Goal: Information Seeking & Learning: Learn about a topic

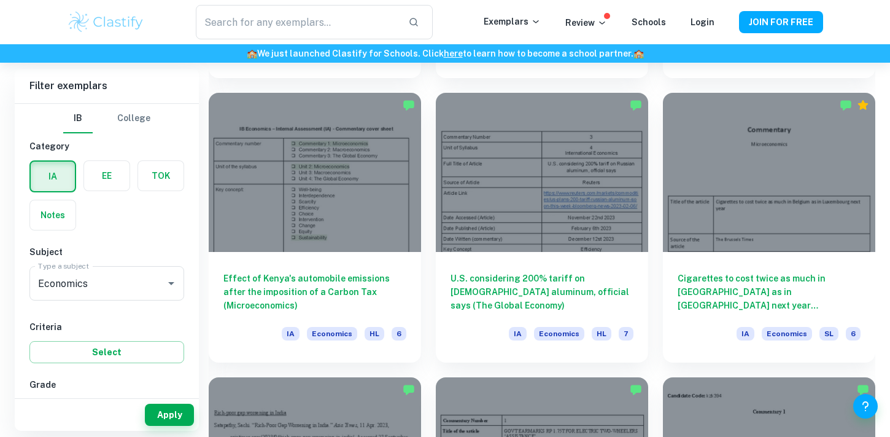
scroll to position [1458, 0]
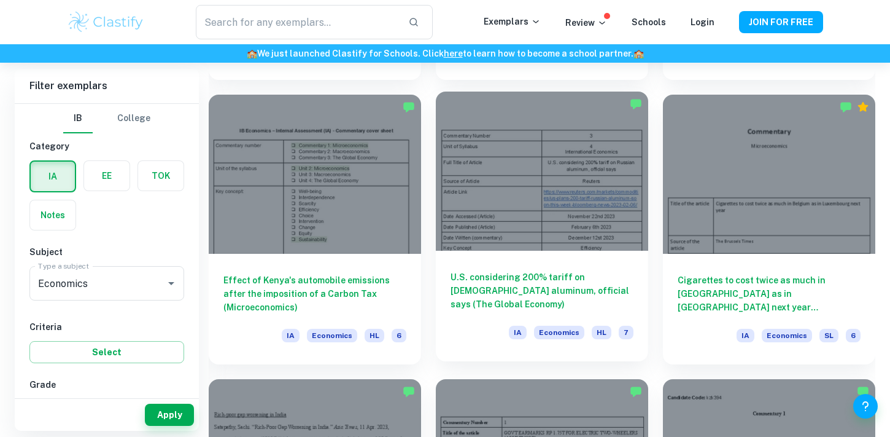
click at [569, 208] on div at bounding box center [542, 171] width 212 height 159
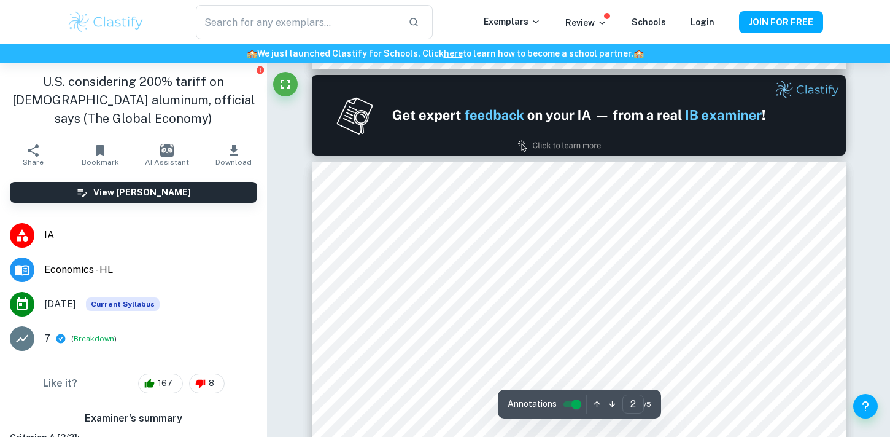
type input "1"
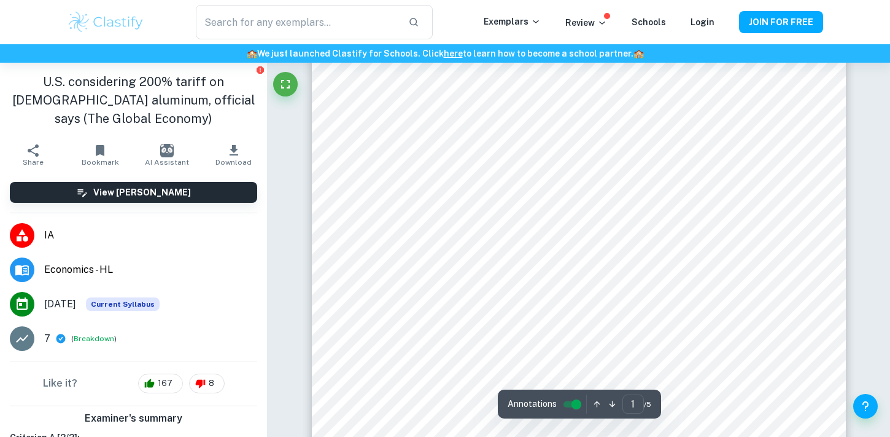
scroll to position [174, 0]
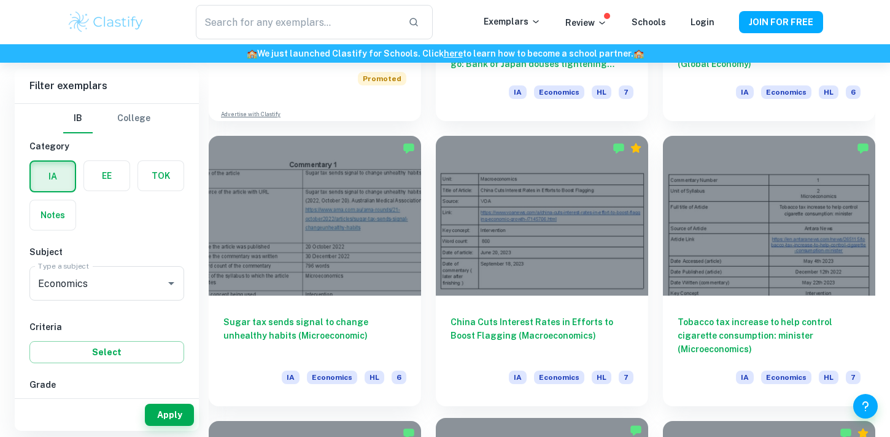
scroll to position [1127, 0]
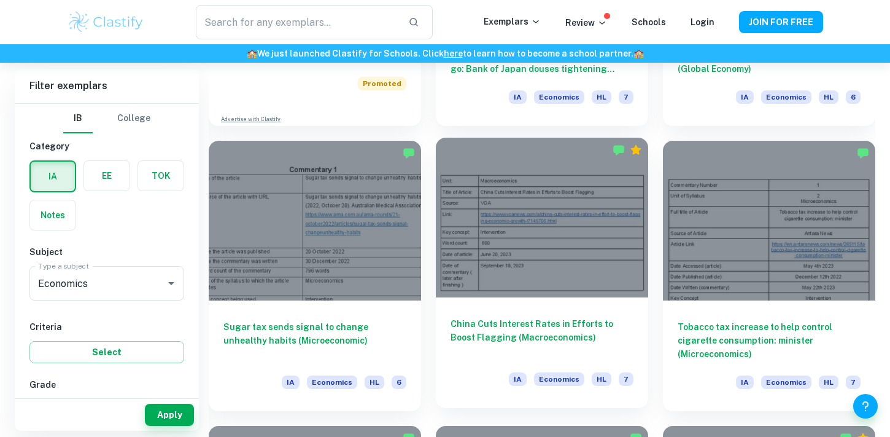
click at [510, 255] on div at bounding box center [542, 217] width 212 height 159
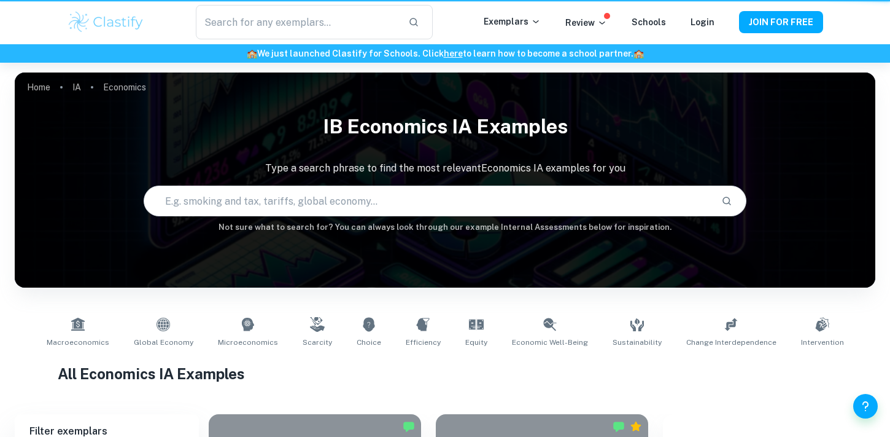
scroll to position [1127, 0]
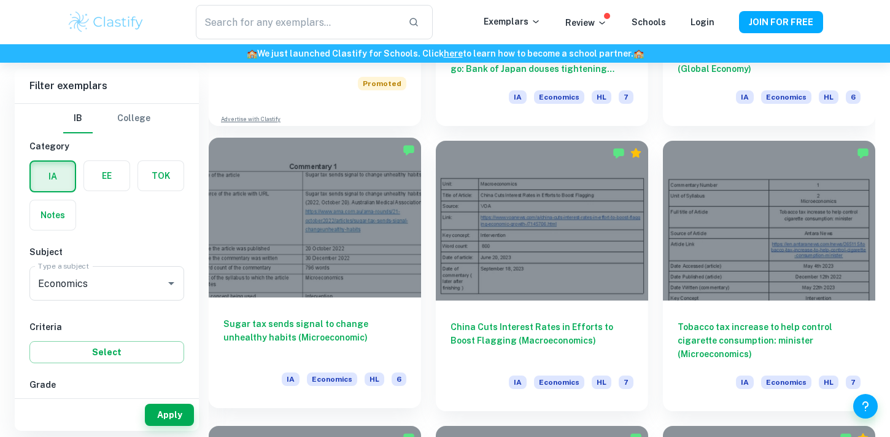
click at [376, 205] on div at bounding box center [315, 217] width 212 height 159
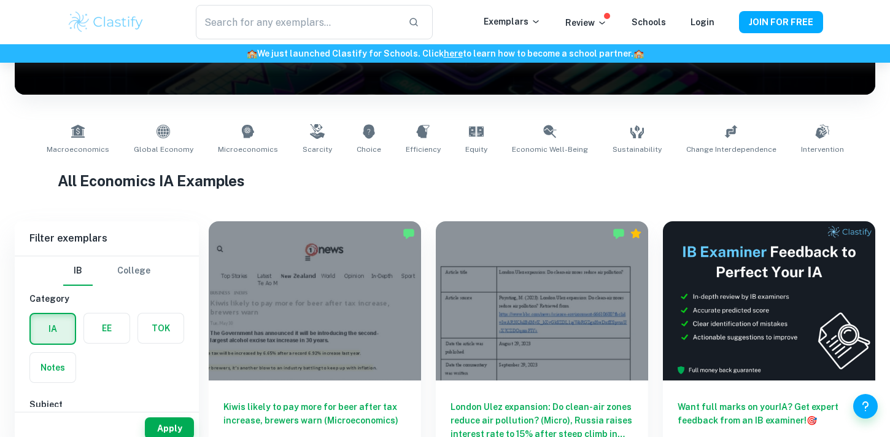
scroll to position [192, 0]
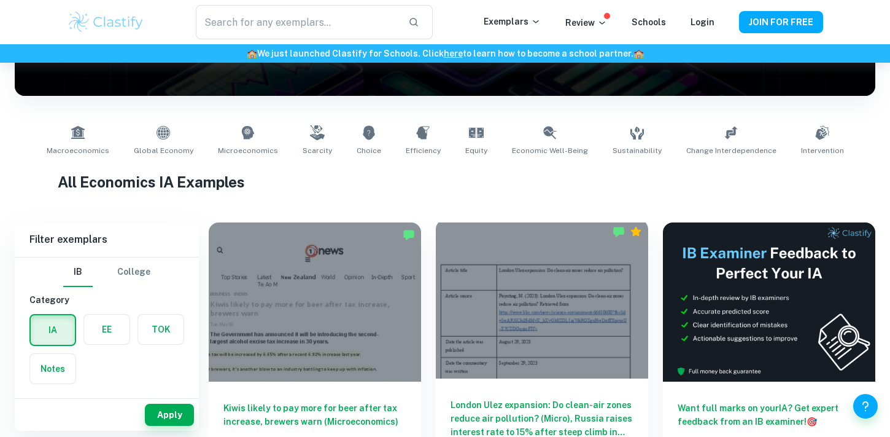
click at [591, 353] on div at bounding box center [542, 298] width 212 height 159
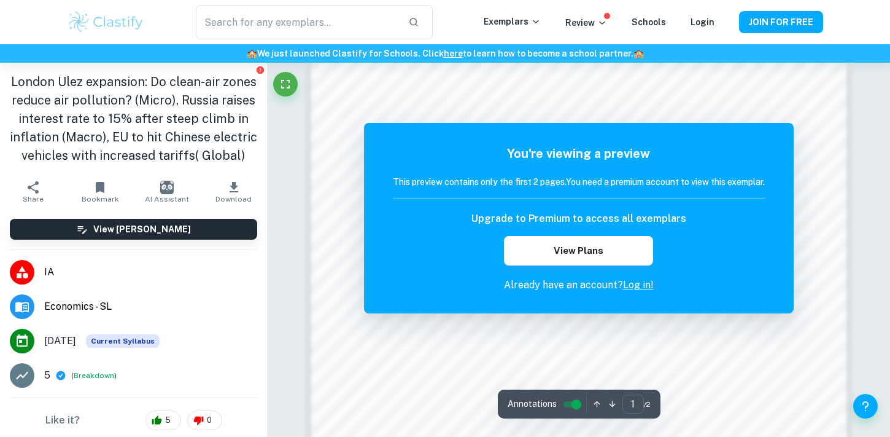
scroll to position [728, 0]
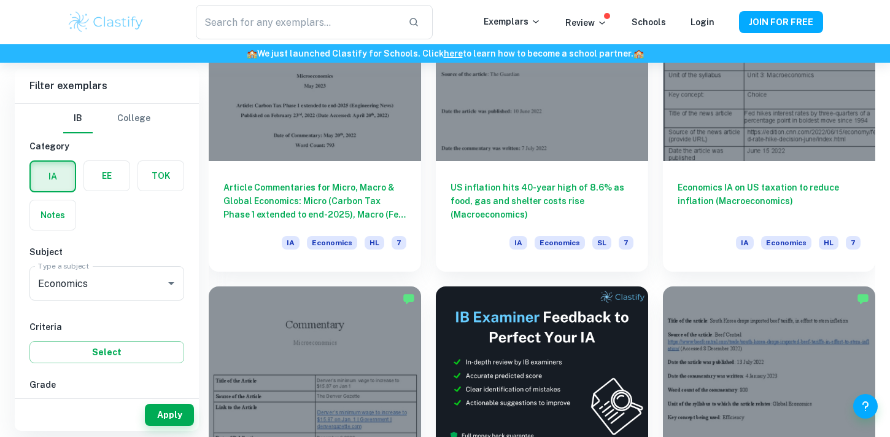
scroll to position [3257, 0]
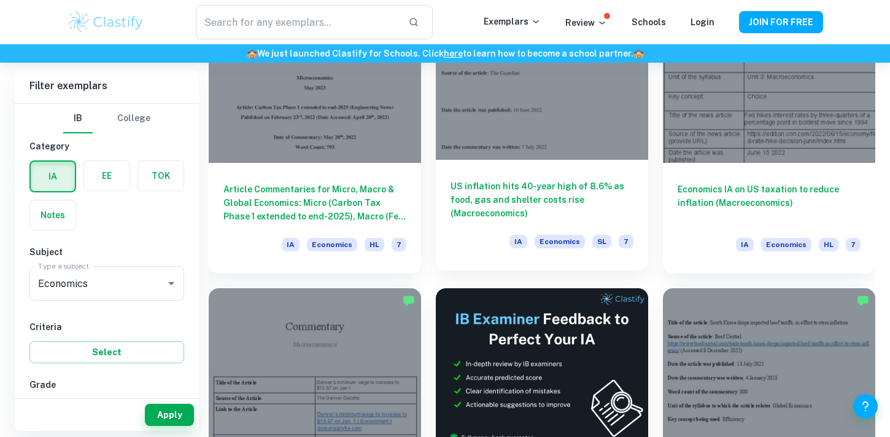
click at [558, 89] on div at bounding box center [542, 80] width 212 height 159
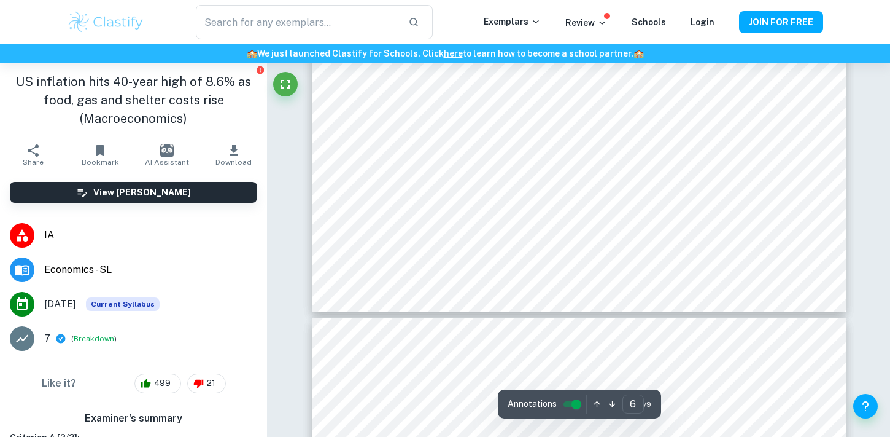
type input "7"
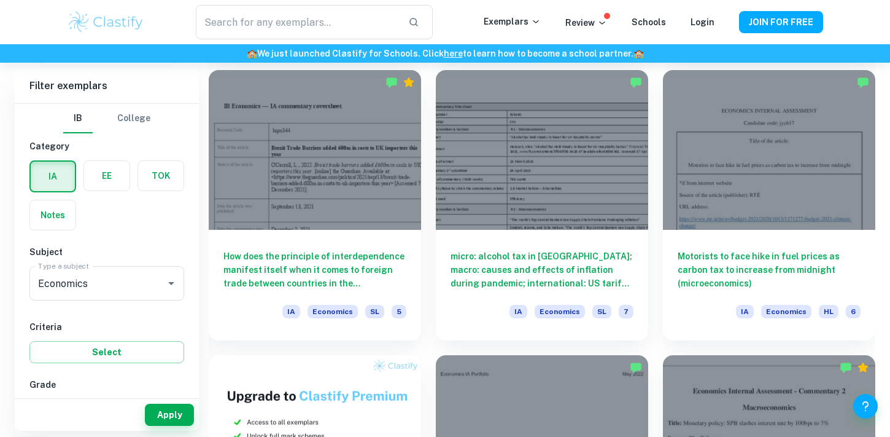
scroll to position [5165, 0]
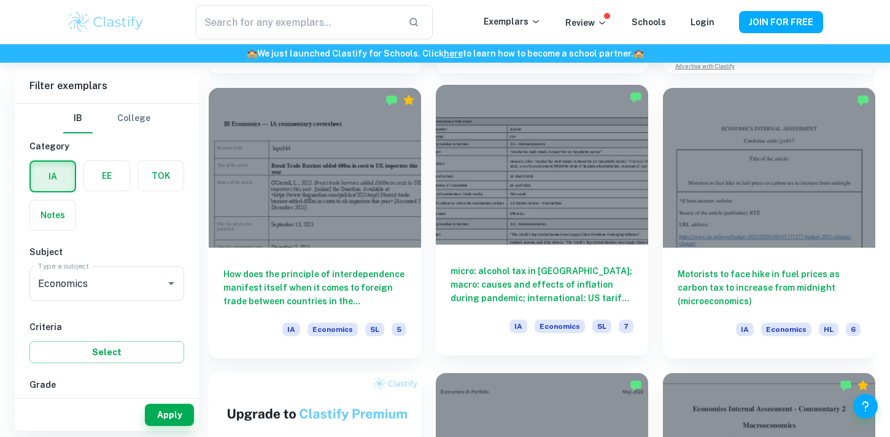
click at [624, 157] on div at bounding box center [542, 164] width 212 height 159
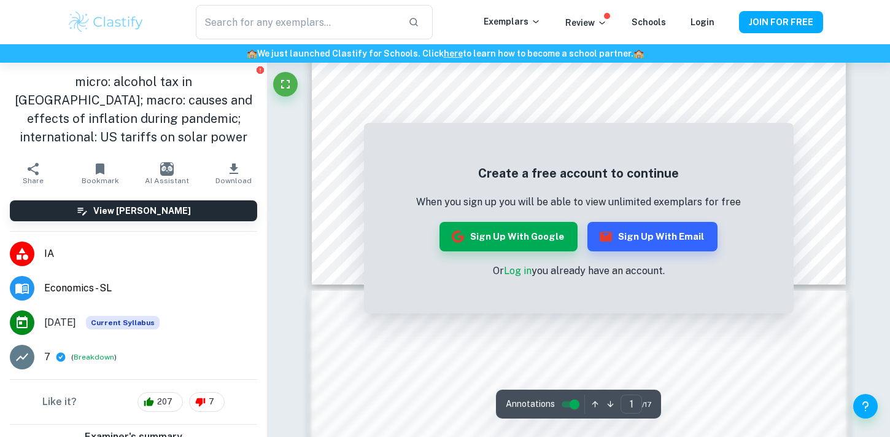
scroll to position [594, 0]
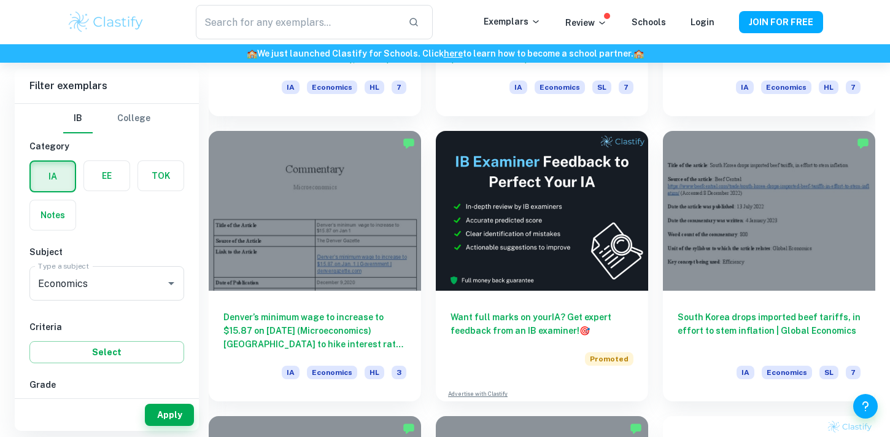
scroll to position [3397, 0]
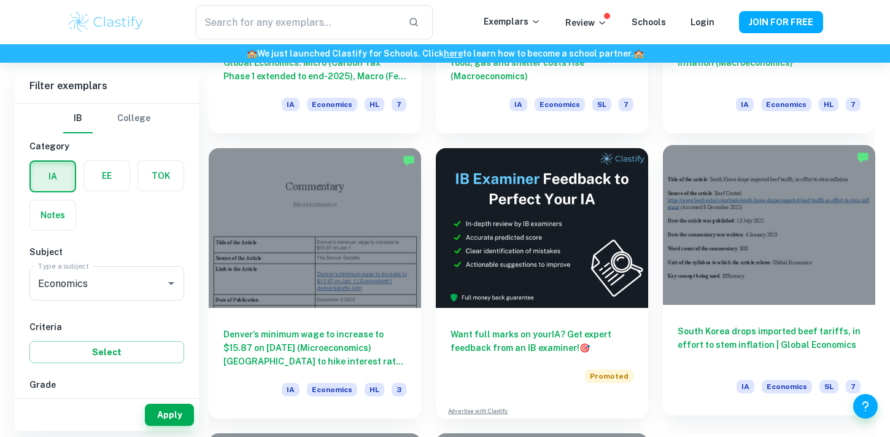
click at [761, 220] on div at bounding box center [769, 224] width 212 height 159
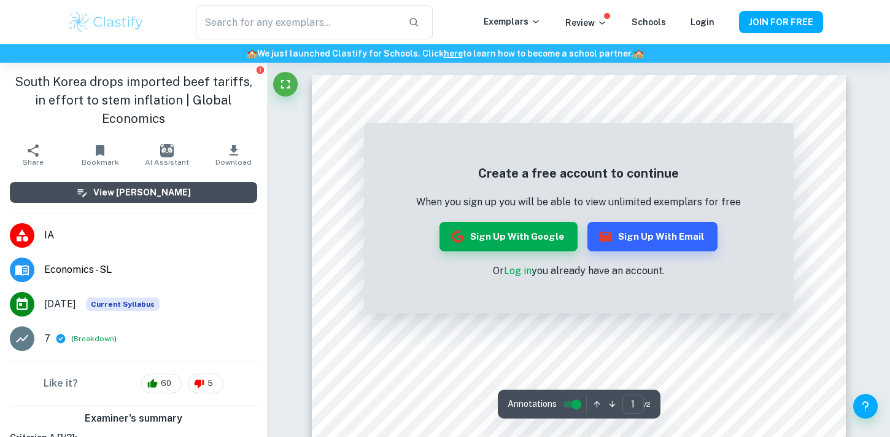
click at [224, 182] on button "View [PERSON_NAME]" at bounding box center [133, 192] width 247 height 21
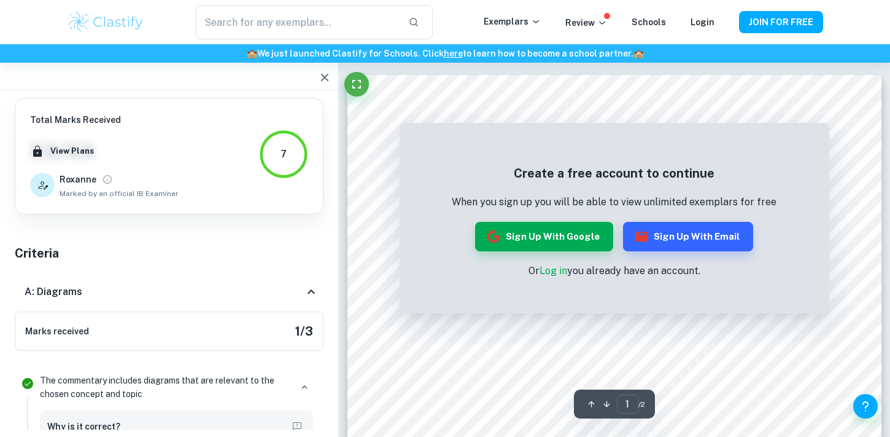
click at [329, 73] on icon "button" at bounding box center [325, 77] width 15 height 15
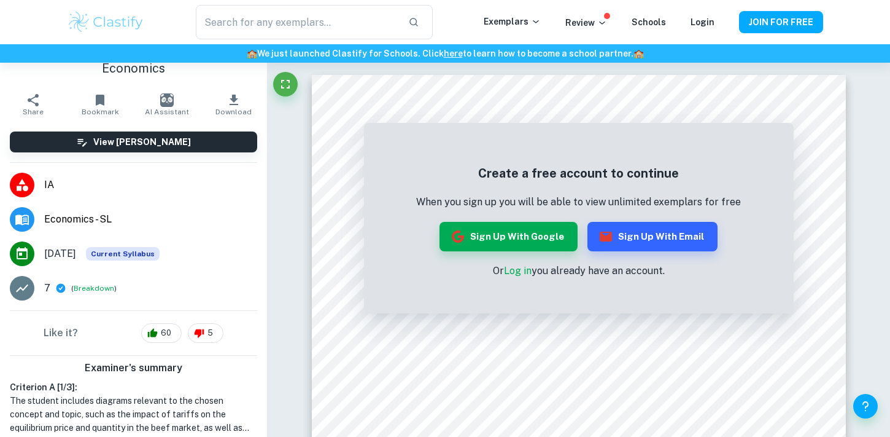
scroll to position [43, 0]
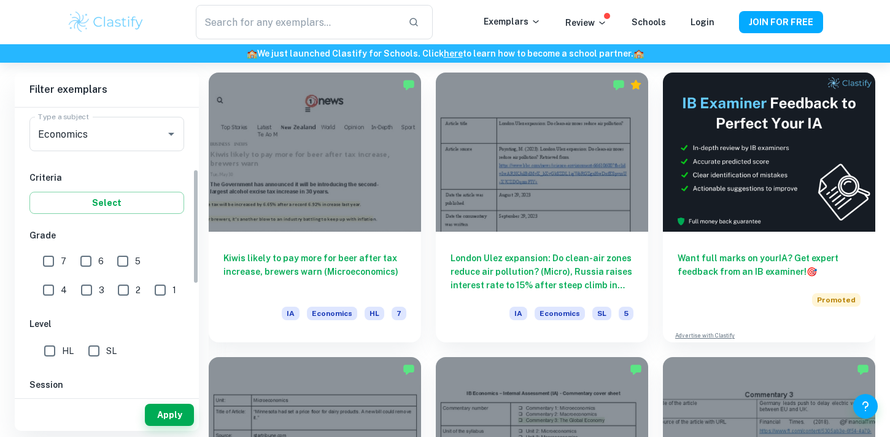
scroll to position [176, 0]
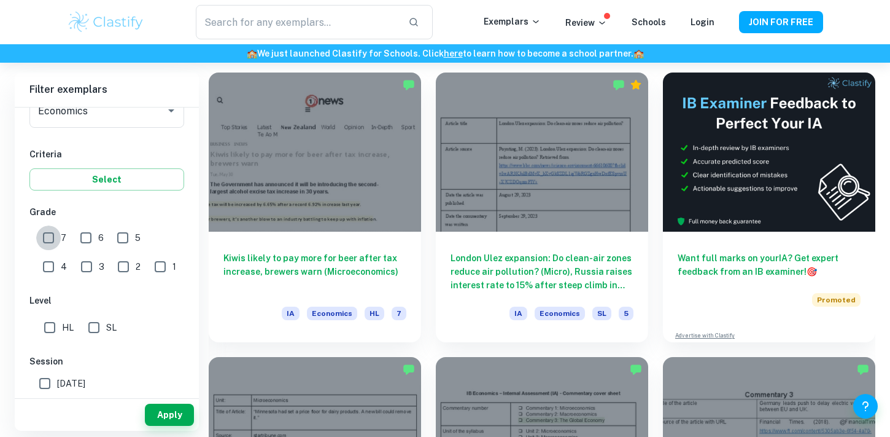
click at [49, 239] on input "7" at bounding box center [48, 237] width 25 height 25
checkbox input "true"
click at [90, 330] on input "SL" at bounding box center [94, 327] width 25 height 25
checkbox input "true"
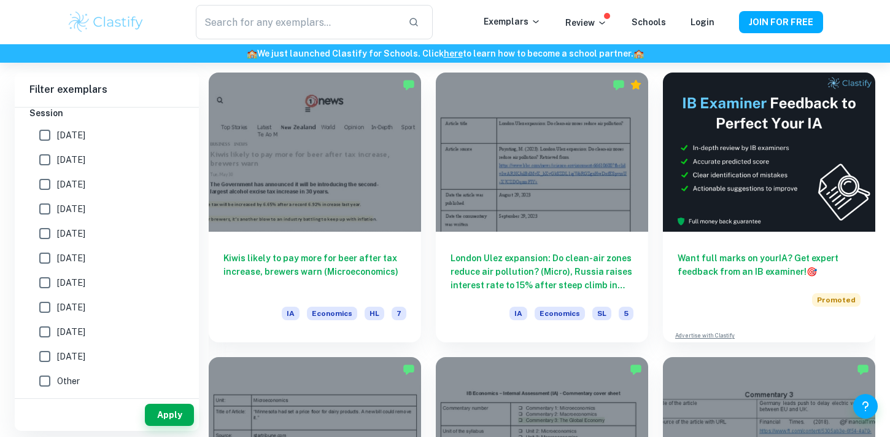
scroll to position [373, 0]
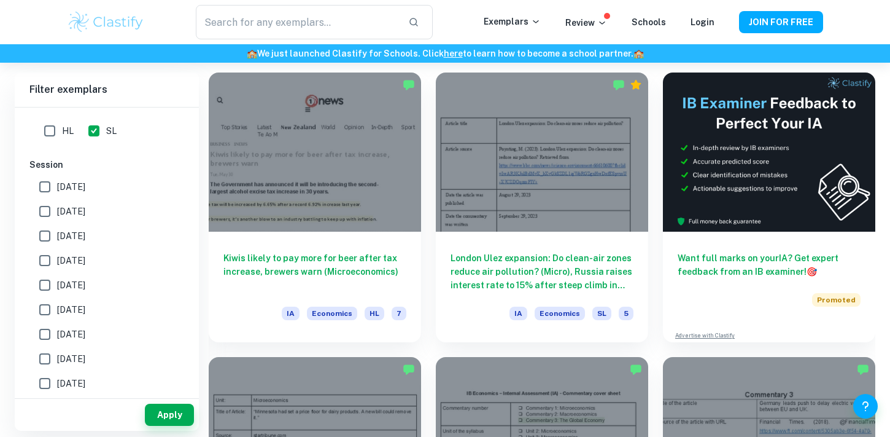
click at [53, 214] on input "[DATE]" at bounding box center [45, 211] width 25 height 25
checkbox input "true"
click at [174, 418] on button "Apply" at bounding box center [169, 414] width 49 height 22
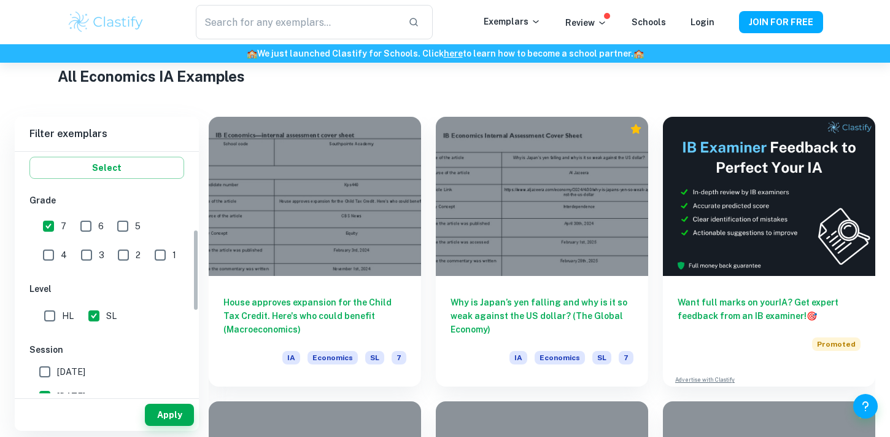
scroll to position [227, 0]
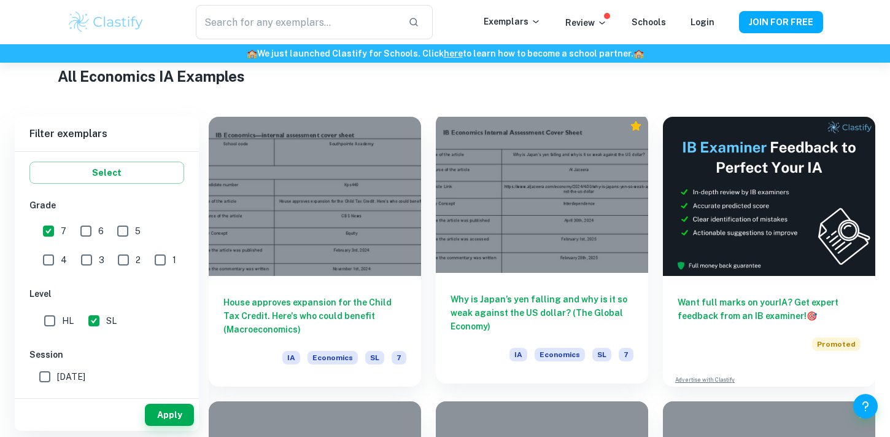
click at [510, 182] on div at bounding box center [542, 193] width 212 height 159
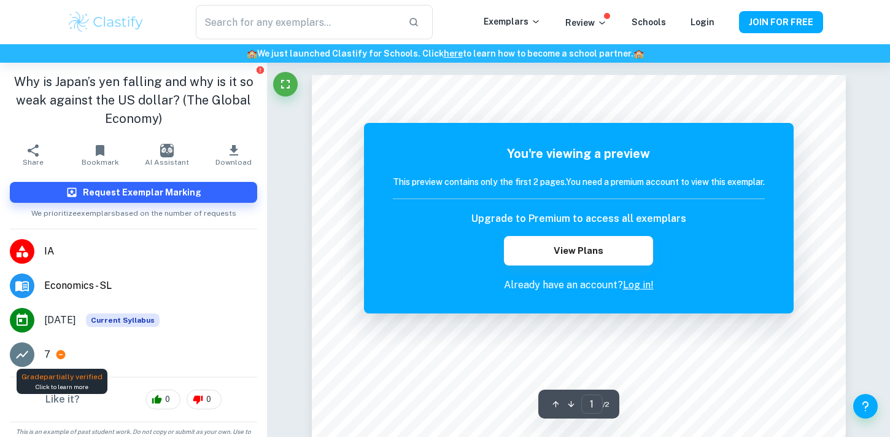
click at [61, 357] on icon at bounding box center [60, 354] width 9 height 9
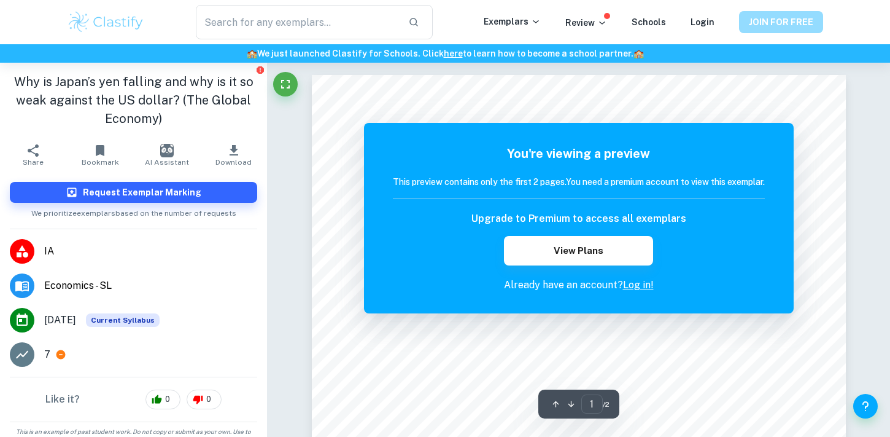
click at [760, 15] on button "JOIN FOR FREE" at bounding box center [781, 22] width 84 height 22
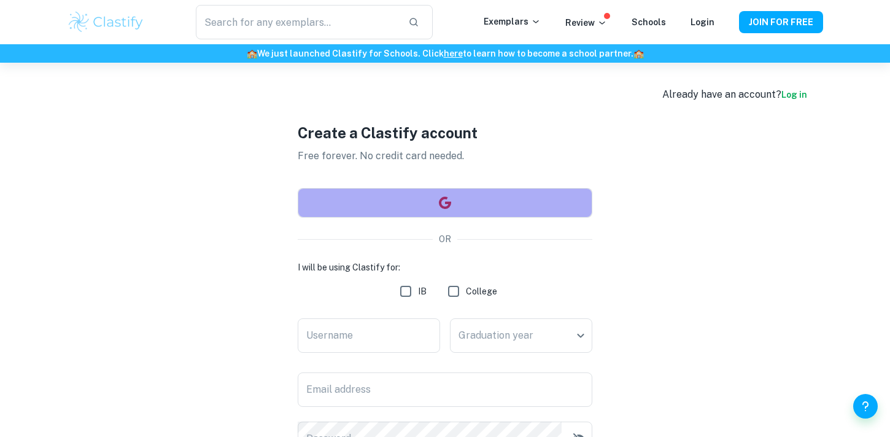
click at [470, 206] on button "button" at bounding box center [445, 202] width 295 height 29
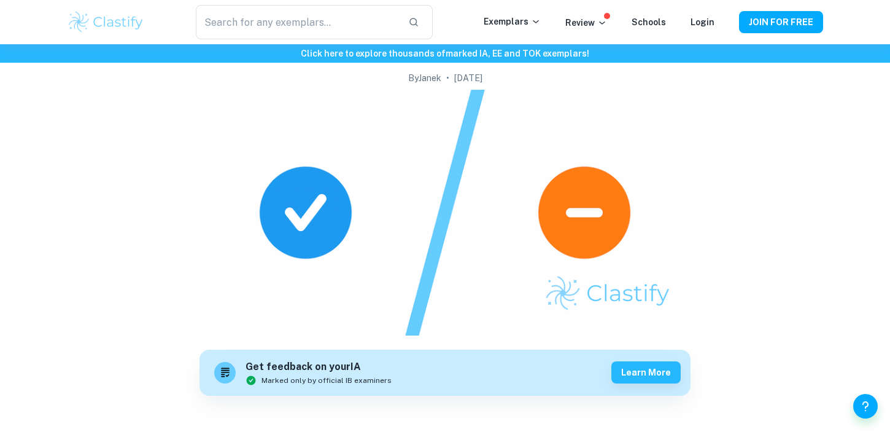
scroll to position [76, 0]
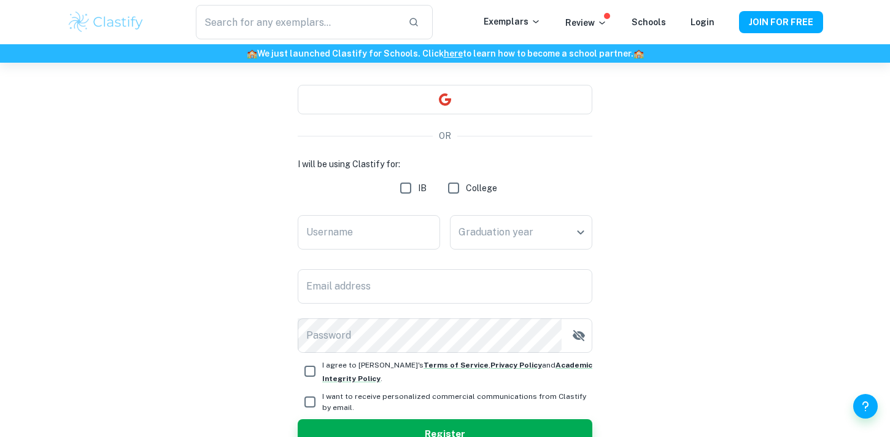
scroll to position [95, 0]
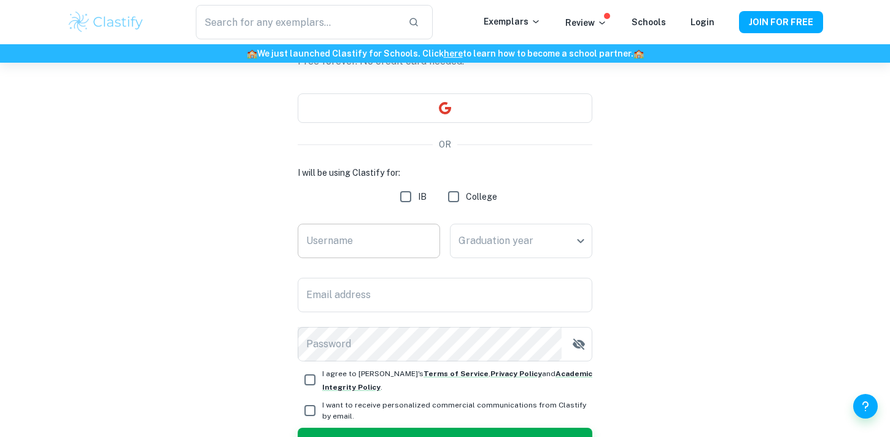
click at [383, 243] on input "Username" at bounding box center [369, 241] width 142 height 34
click at [401, 197] on input "IB" at bounding box center [406, 196] width 25 height 25
checkbox input "true"
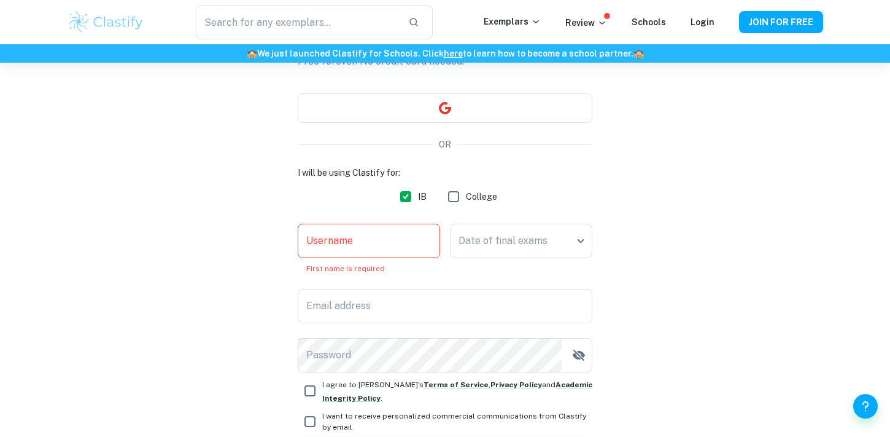
click at [381, 237] on input "Username" at bounding box center [369, 241] width 142 height 34
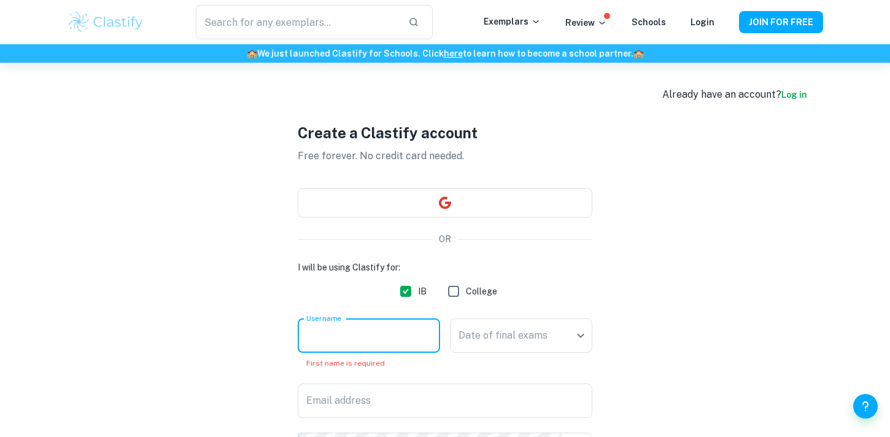
scroll to position [97, 0]
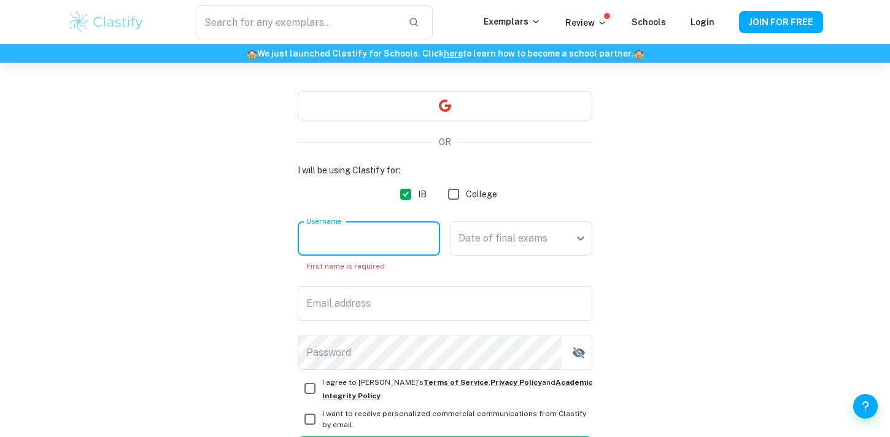
click at [375, 247] on input "Username" at bounding box center [369, 238] width 142 height 34
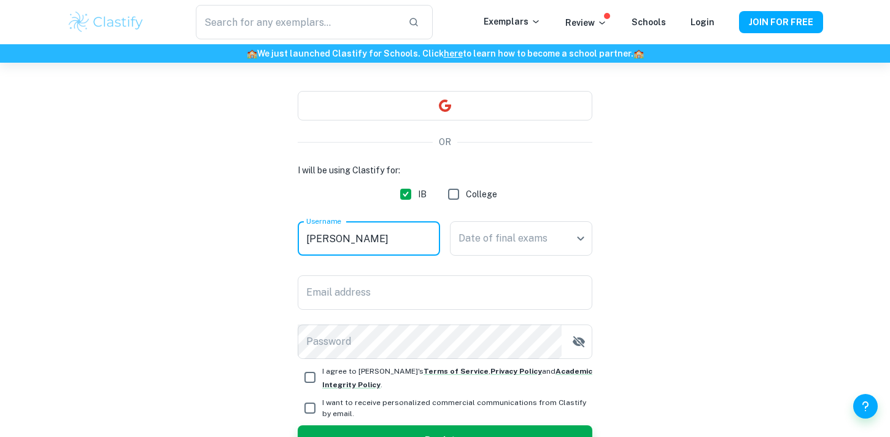
type input "Gia"
click at [739, 233] on div "Create a Clastify account Free forever. No credit card needed. OR I will be usi…" at bounding box center [445, 240] width 757 height 548
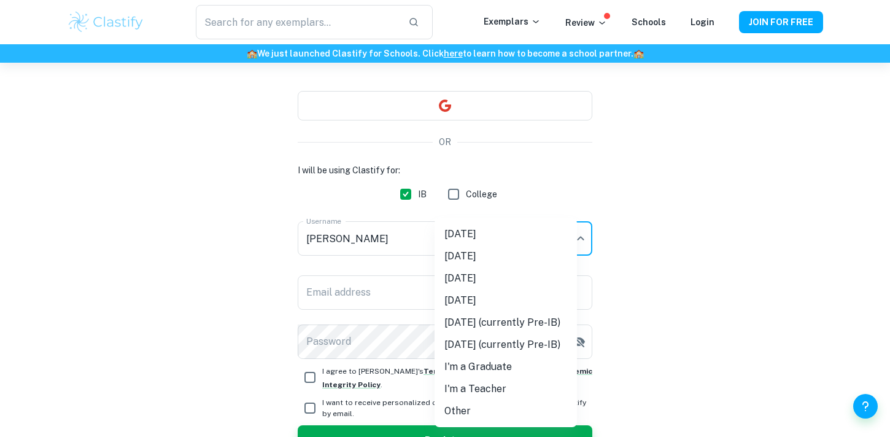
click at [537, 235] on body "We value your privacy We use cookies to enhance your browsing experience, serve…" at bounding box center [445, 184] width 890 height 437
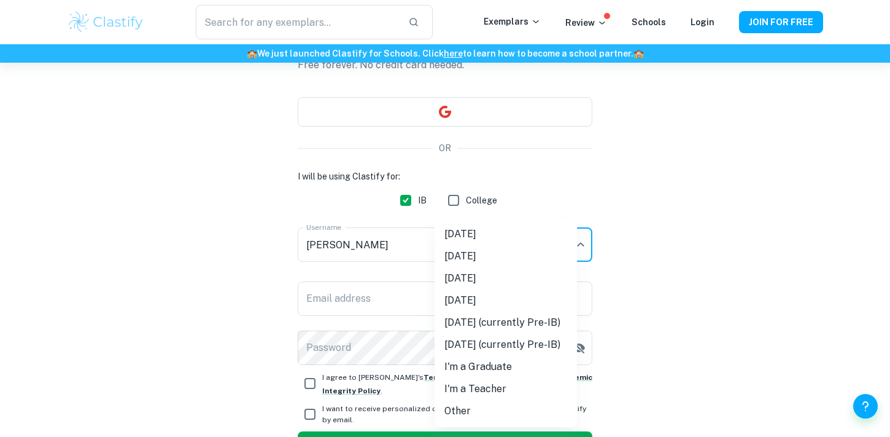
scroll to position [92, 0]
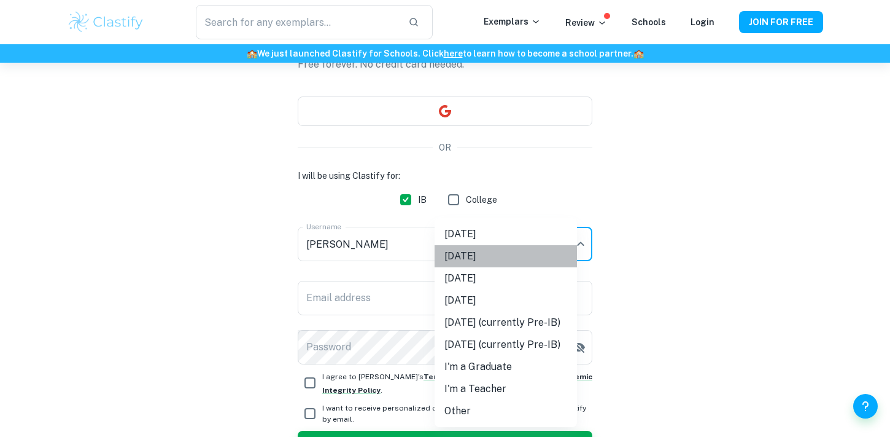
click at [520, 257] on li "November 2025" at bounding box center [506, 256] width 142 height 22
type input "N25"
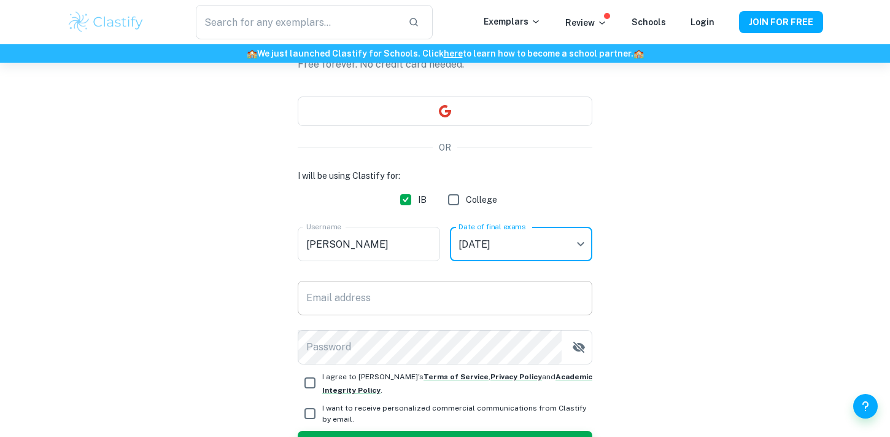
click at [403, 303] on input "Email address" at bounding box center [445, 298] width 295 height 34
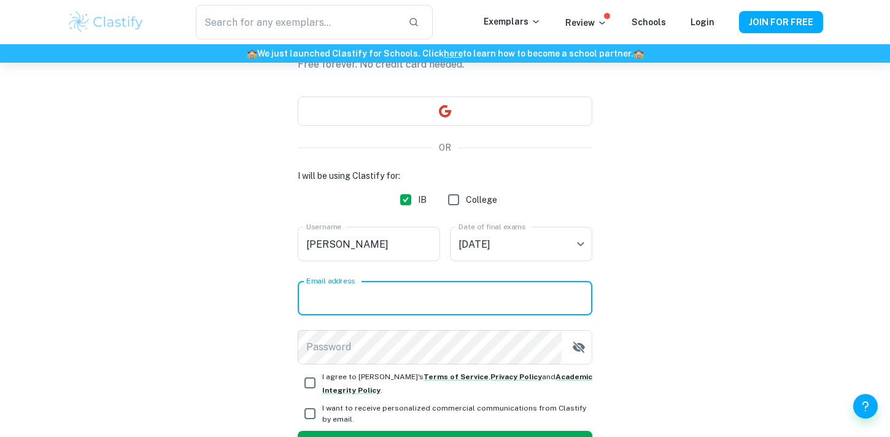
type input "giacarvalloprosser1@gmail.com"
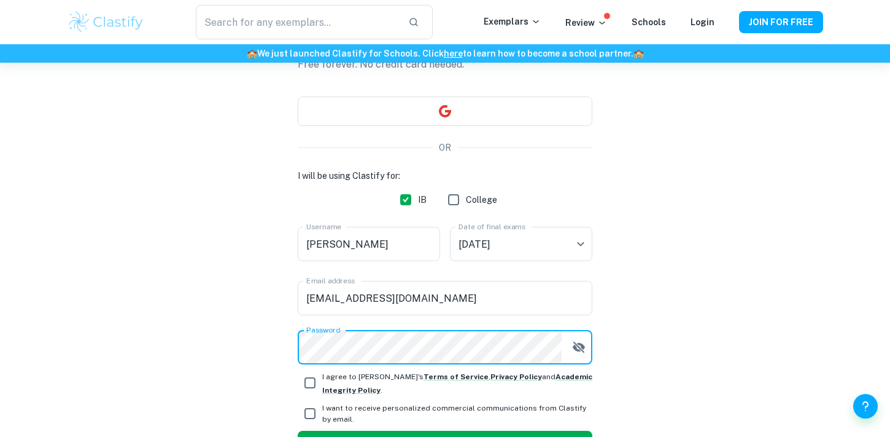
click at [585, 345] on icon "button" at bounding box center [579, 347] width 15 height 15
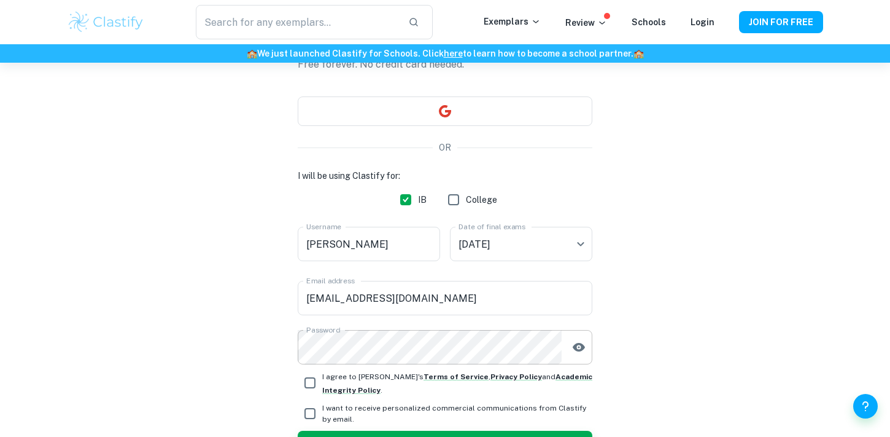
scroll to position [174, 0]
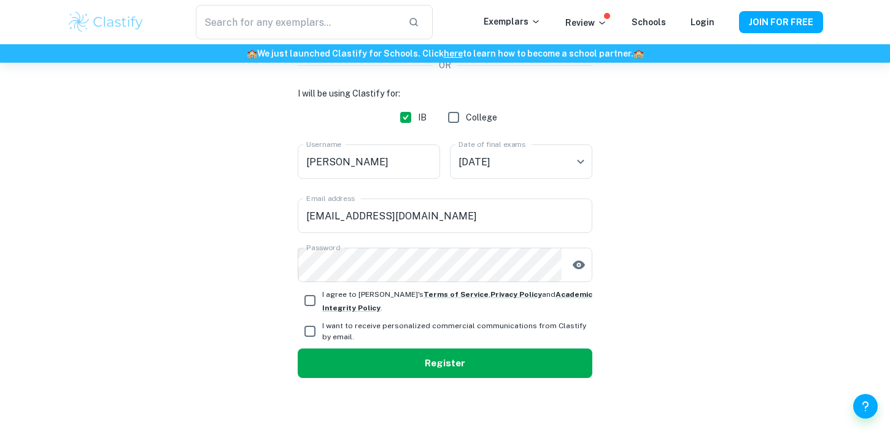
click at [362, 368] on button "Register" at bounding box center [445, 362] width 295 height 29
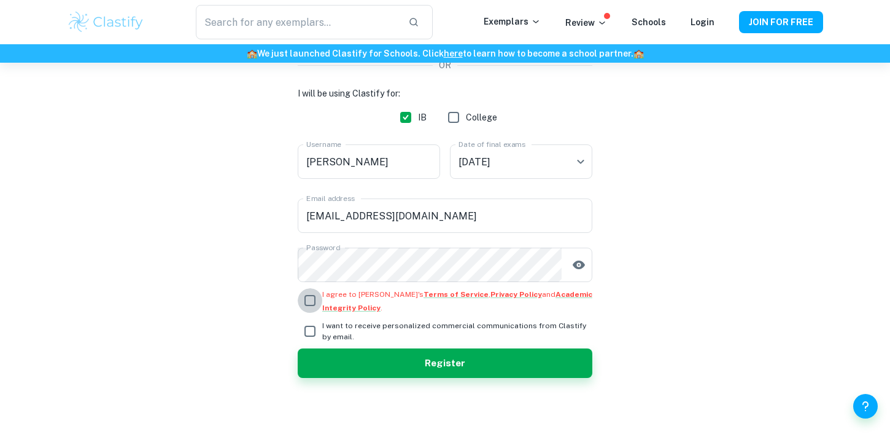
click at [306, 297] on input "I agree to Clastify's Terms of Service , Privacy Policy and Academic Integrity …" at bounding box center [310, 300] width 25 height 25
checkbox input "true"
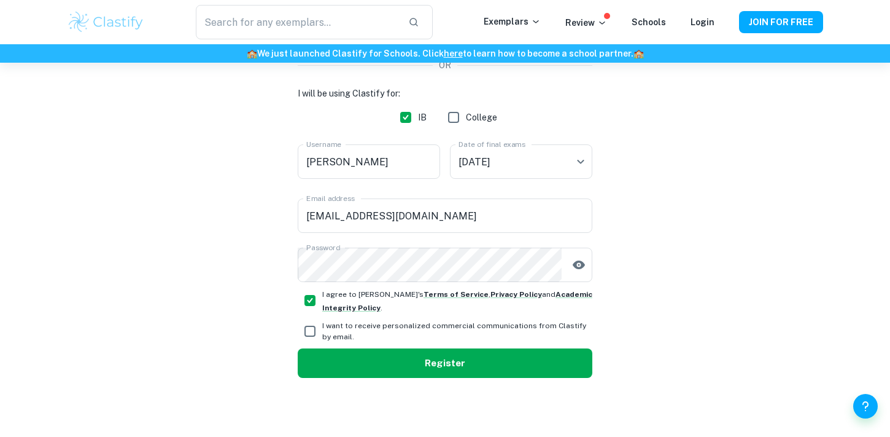
click at [331, 355] on button "Register" at bounding box center [445, 362] width 295 height 29
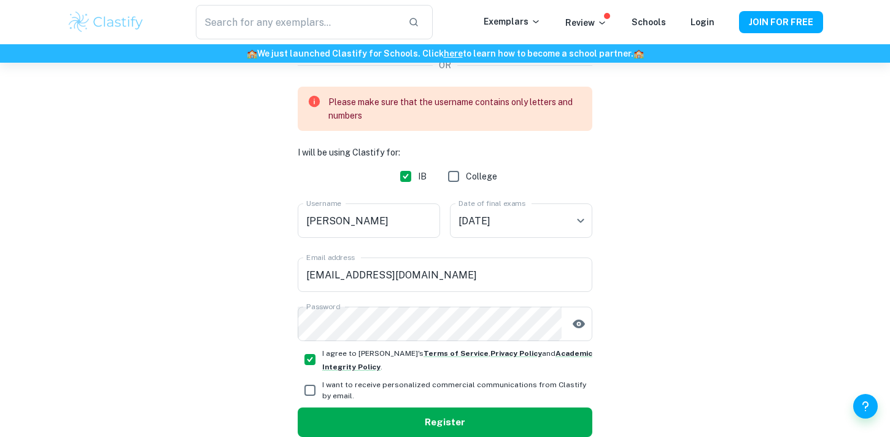
scroll to position [167, 0]
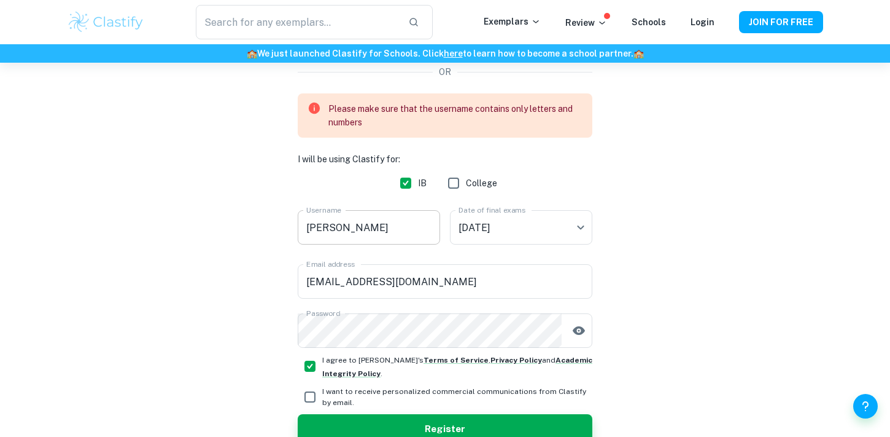
click at [345, 228] on input "Gia" at bounding box center [369, 227] width 142 height 34
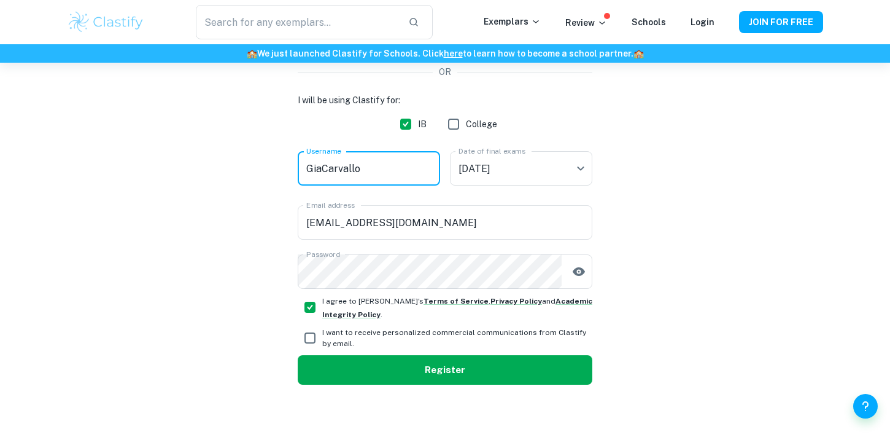
type input "GiaCarvallo"
click at [438, 361] on button "Register" at bounding box center [445, 369] width 295 height 29
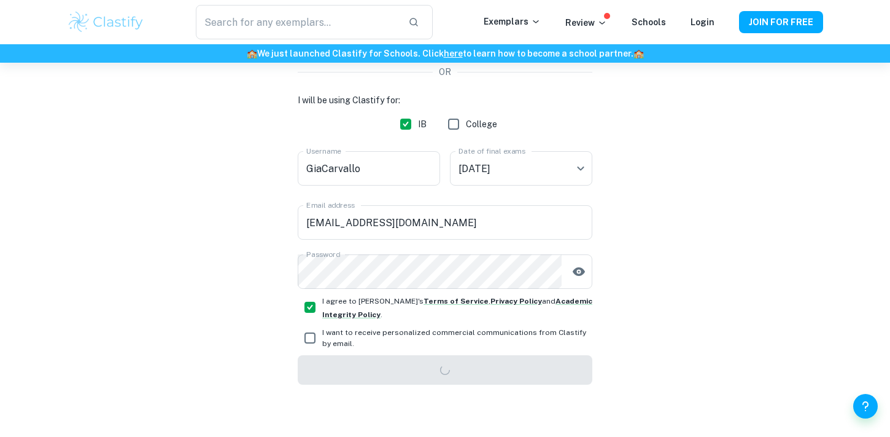
scroll to position [63, 0]
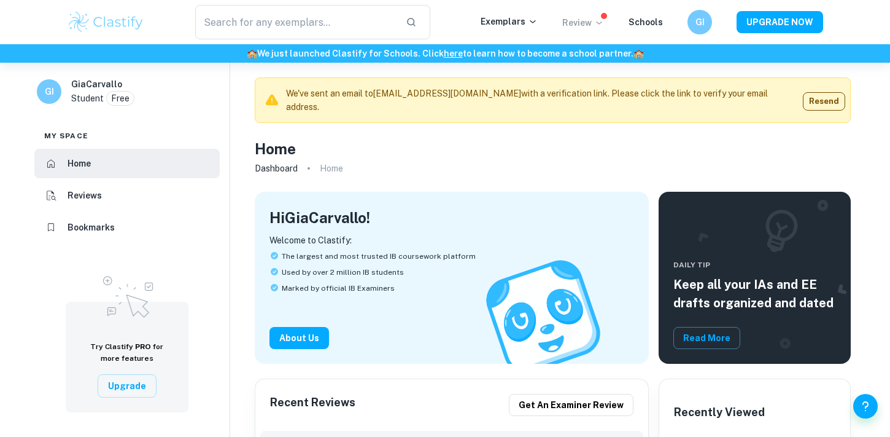
click at [589, 21] on p "Review" at bounding box center [584, 23] width 42 height 14
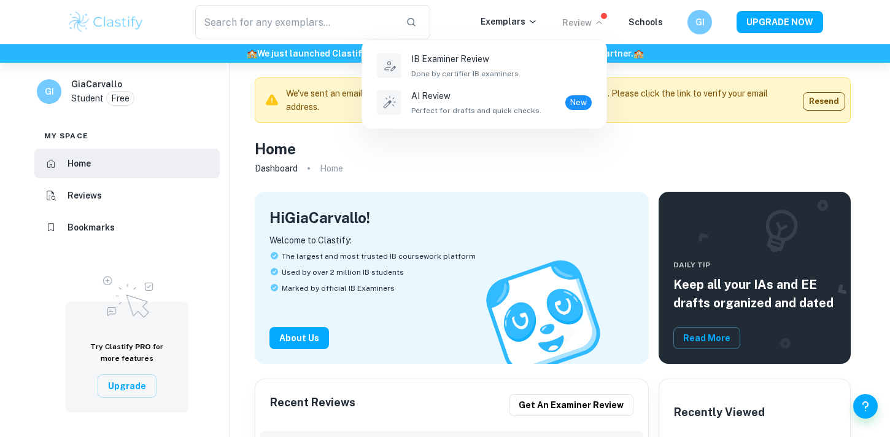
click at [478, 215] on div at bounding box center [445, 218] width 890 height 437
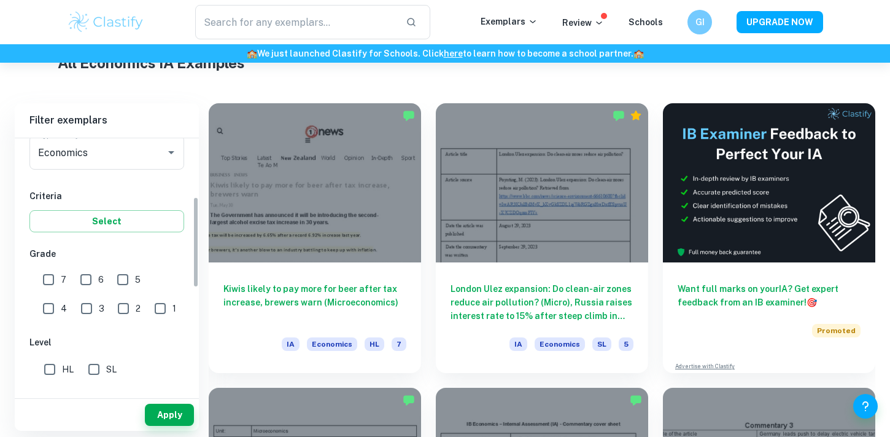
scroll to position [163, 0]
click at [51, 280] on input "7" at bounding box center [48, 281] width 25 height 25
checkbox input "true"
click at [93, 372] on input "SL" at bounding box center [94, 371] width 25 height 25
checkbox input "true"
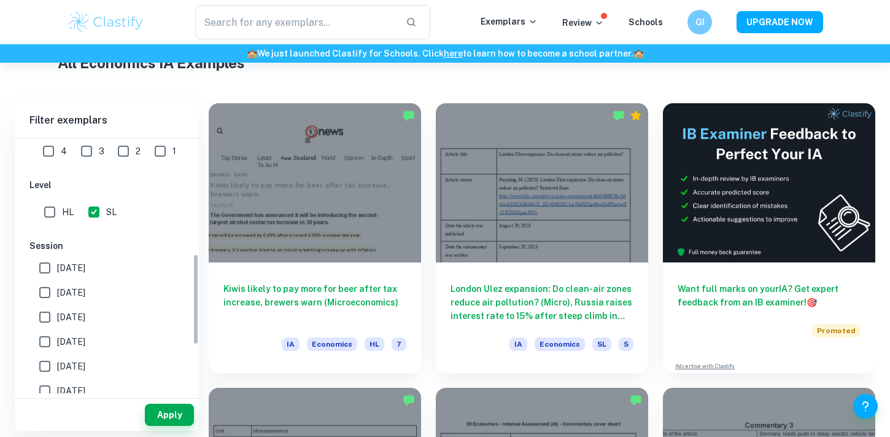
scroll to position [321, 0]
click at [43, 276] on input "[DATE]" at bounding box center [45, 269] width 25 height 25
checkbox input "true"
click at [43, 289] on input "[DATE]" at bounding box center [45, 294] width 25 height 25
checkbox input "true"
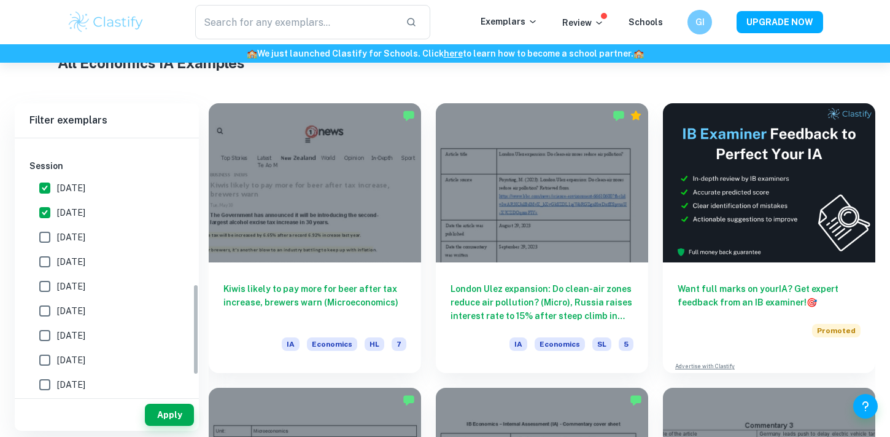
scroll to position [403, 0]
click at [39, 183] on input "[DATE]" at bounding box center [45, 186] width 25 height 25
checkbox input "false"
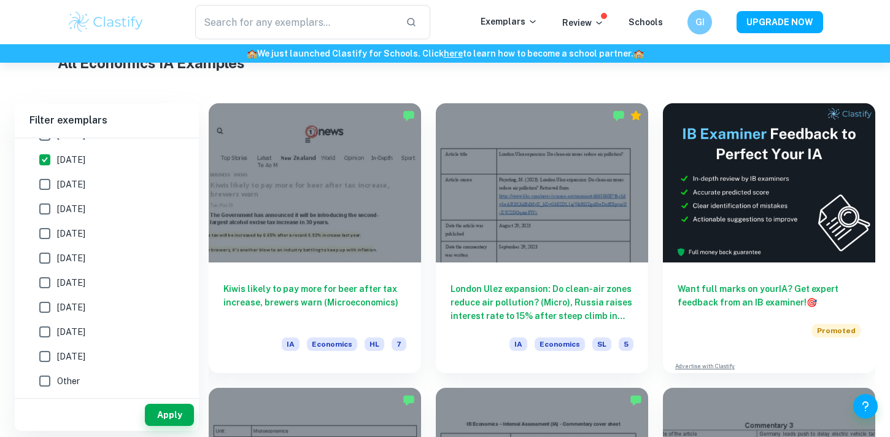
click at [49, 189] on input "[DATE]" at bounding box center [45, 184] width 25 height 25
checkbox input "true"
click at [192, 407] on button "Apply" at bounding box center [169, 414] width 49 height 22
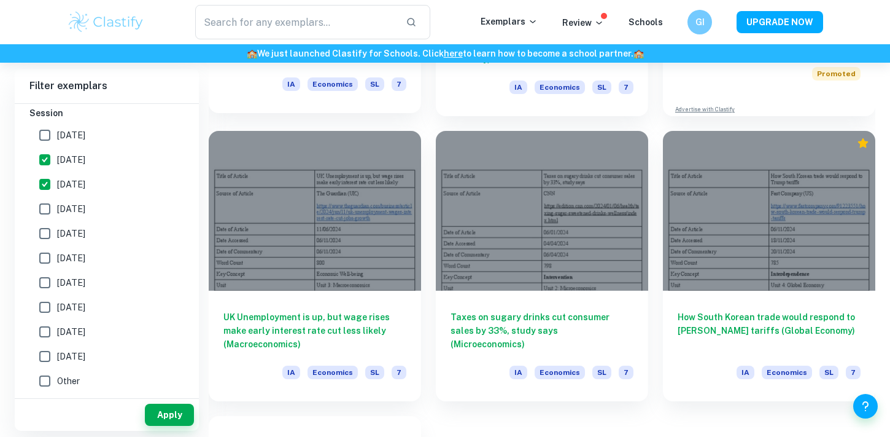
scroll to position [580, 0]
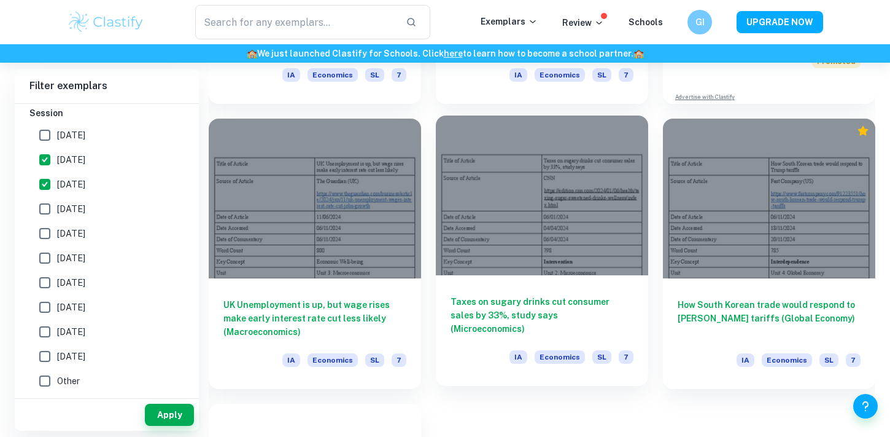
click at [492, 211] on div at bounding box center [542, 194] width 212 height 159
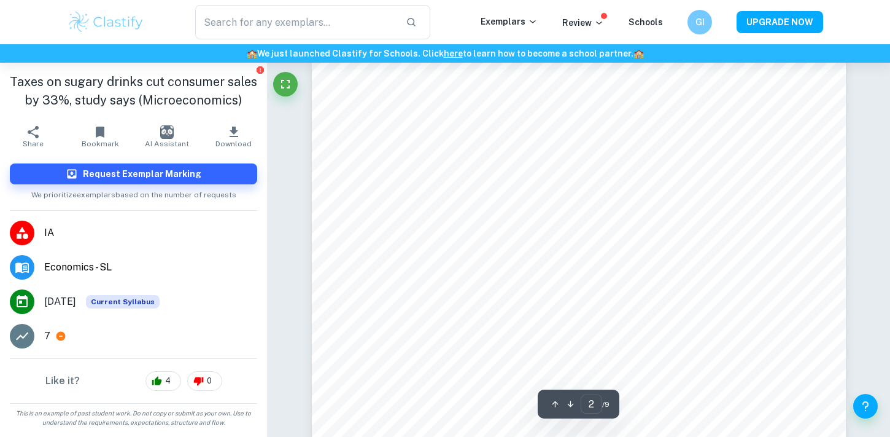
scroll to position [1093, 0]
type input "1"
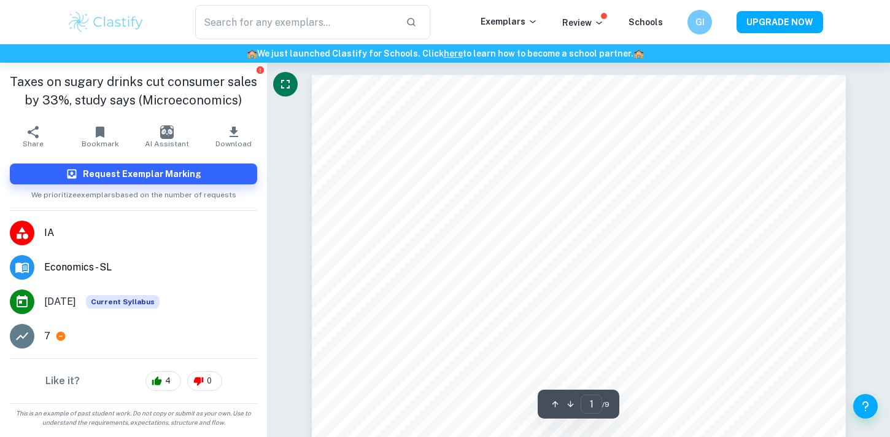
click at [292, 86] on icon "Fullscreen" at bounding box center [285, 84] width 15 height 15
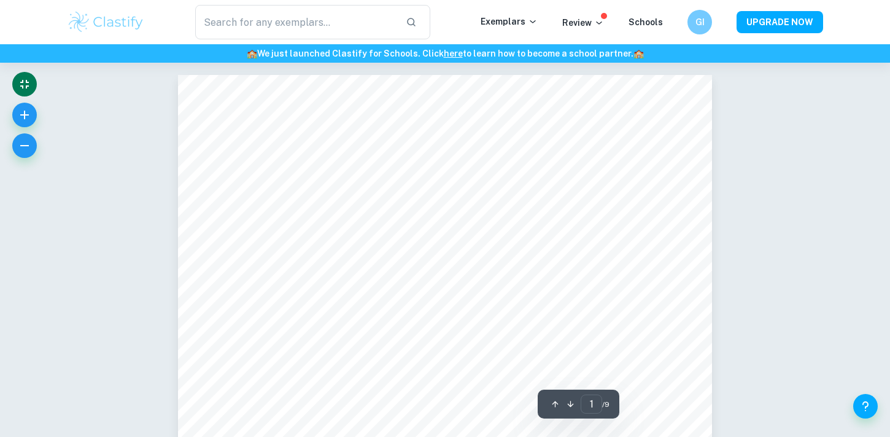
click at [28, 85] on icon "Exit fullscreen" at bounding box center [24, 84] width 15 height 15
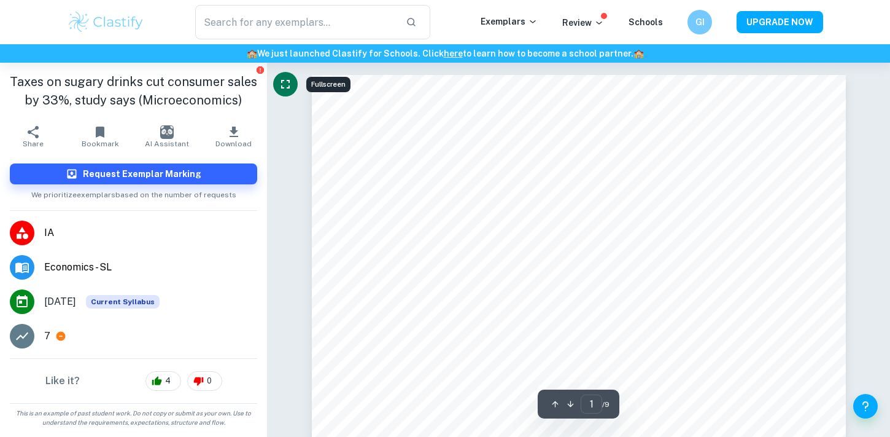
click at [170, 134] on img "button" at bounding box center [167, 132] width 14 height 14
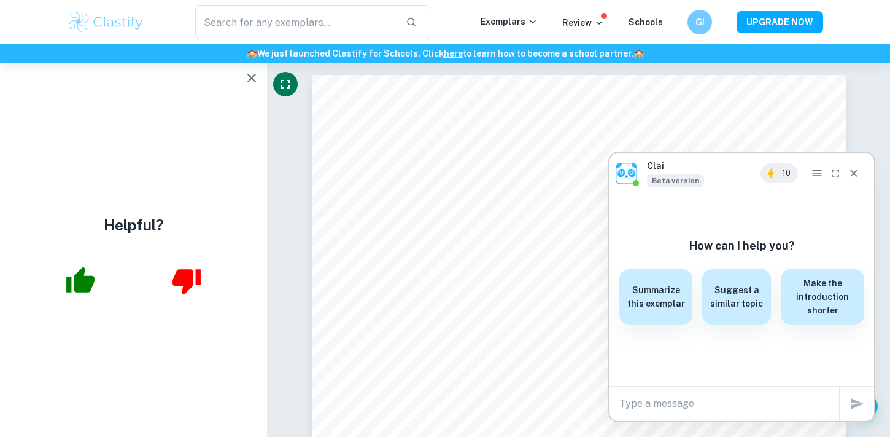
click at [716, 392] on div "x" at bounding box center [742, 403] width 265 height 34
click at [694, 399] on textarea at bounding box center [730, 403] width 220 height 14
paste textarea "https://www.theguardian.com/world/2025/jan/13/spain-proposes-100-tax-on-homes-b…"
type textarea "is this a good article to do this ia https://www.theguardian.com/world/2025/jan…"
click at [860, 390] on icon "button" at bounding box center [857, 389] width 13 height 11
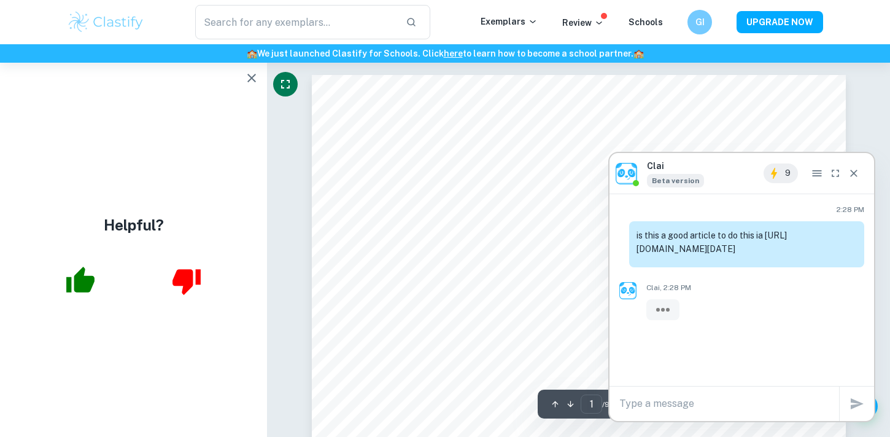
click at [249, 78] on icon "button" at bounding box center [251, 78] width 15 height 15
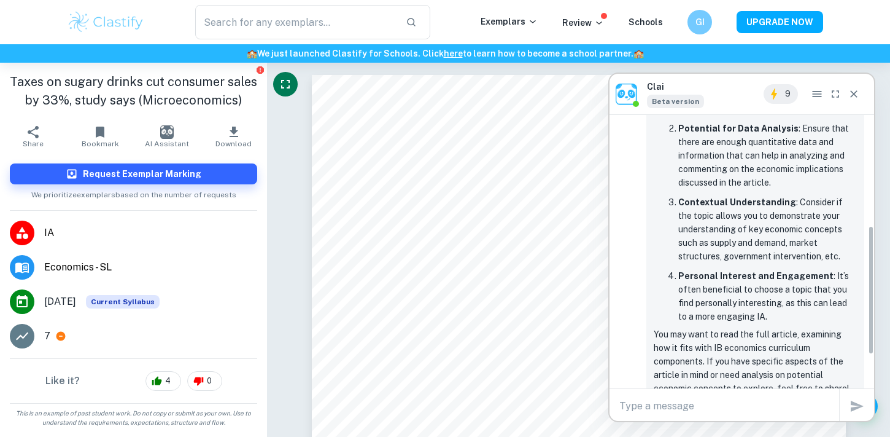
scroll to position [304, 0]
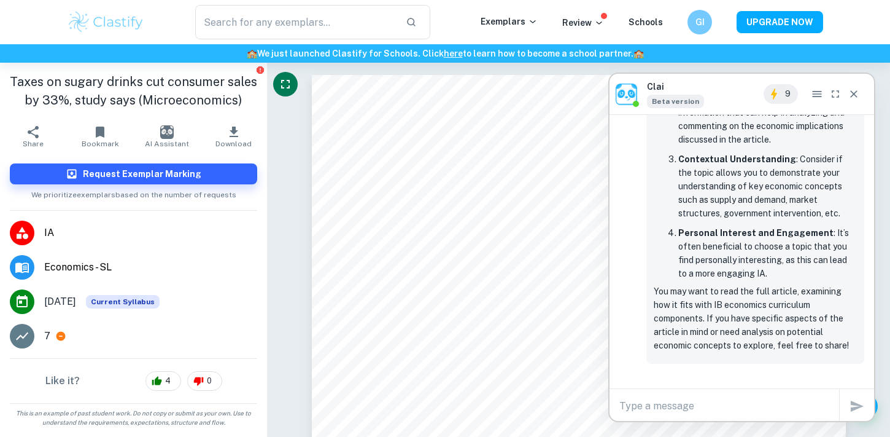
click at [699, 403] on textarea at bounding box center [730, 406] width 220 height 14
type textarea "c"
click at [857, 98] on icon "Close" at bounding box center [854, 94] width 12 height 12
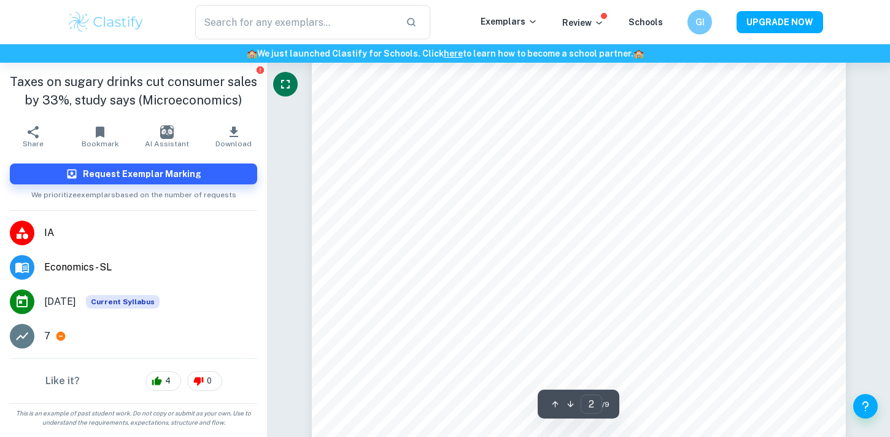
scroll to position [176, 0]
type input "1"
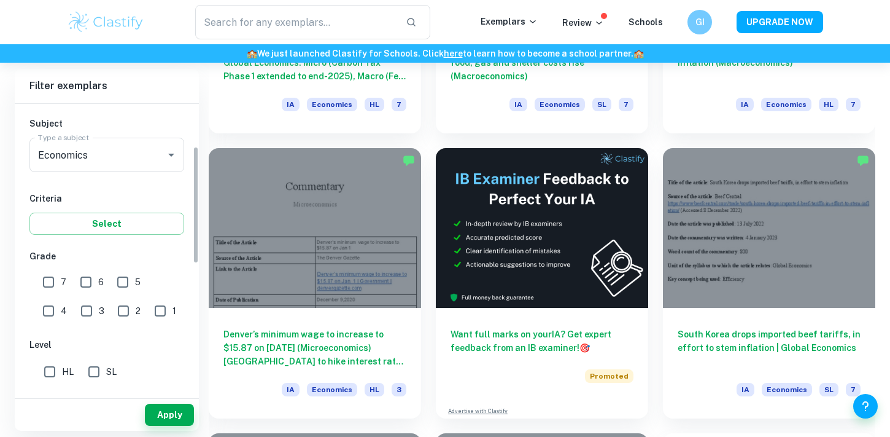
scroll to position [127, 0]
click at [51, 286] on input "7" at bounding box center [48, 283] width 25 height 25
checkbox input "true"
click at [92, 364] on input "SL" at bounding box center [94, 372] width 25 height 25
checkbox input "true"
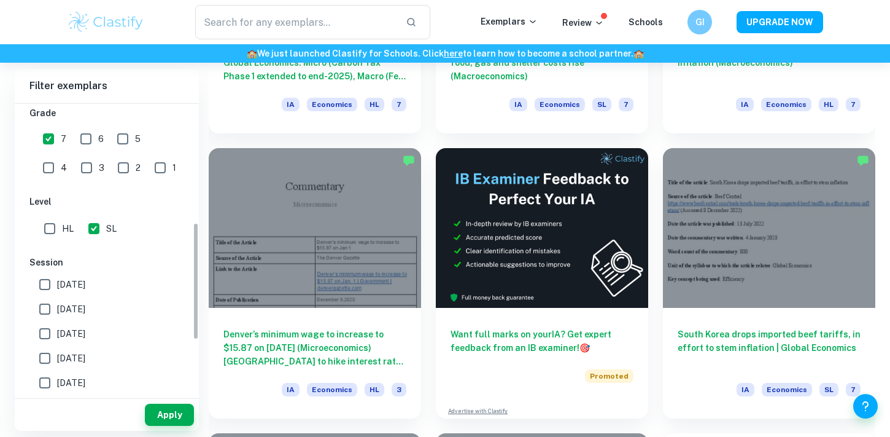
scroll to position [291, 0]
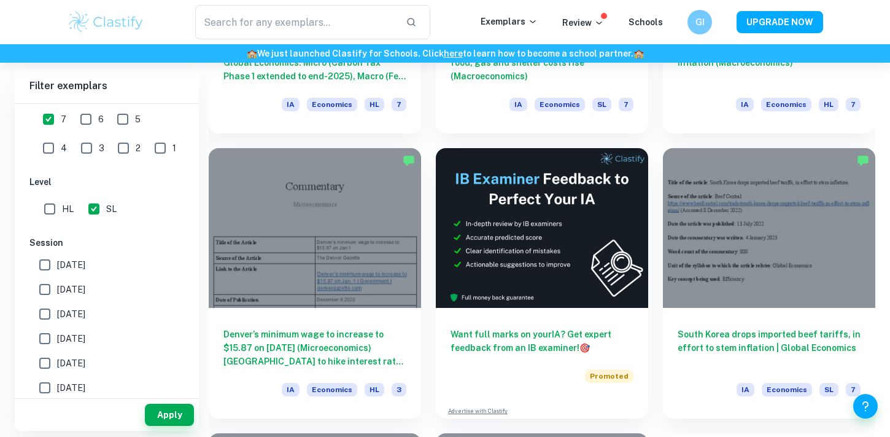
click at [45, 287] on input "[DATE]" at bounding box center [45, 289] width 25 height 25
checkbox input "true"
click at [48, 311] on input "[DATE]" at bounding box center [45, 314] width 25 height 25
checkbox input "true"
click at [169, 416] on button "Apply" at bounding box center [169, 414] width 49 height 22
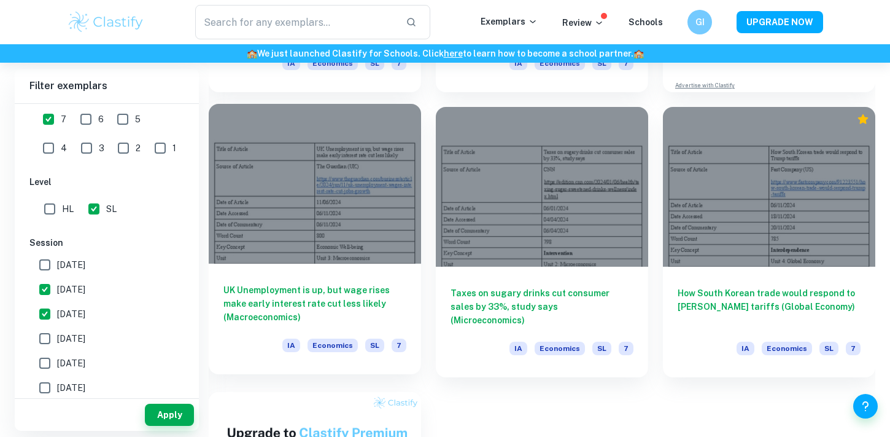
scroll to position [579, 0]
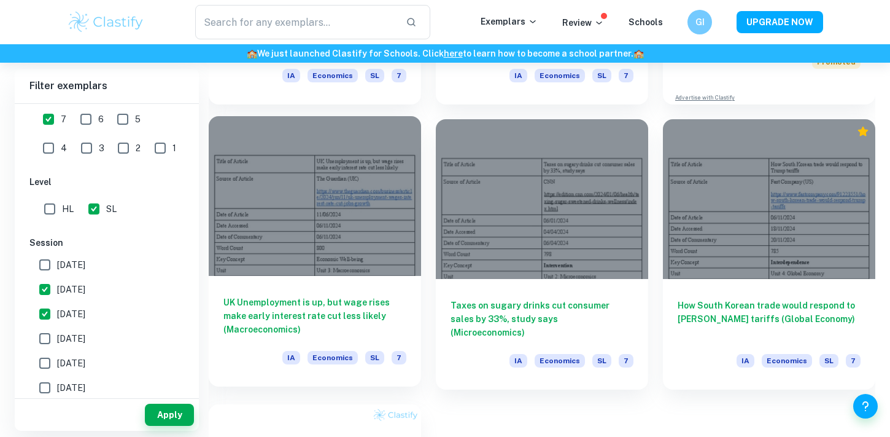
click at [314, 177] on div at bounding box center [315, 195] width 212 height 159
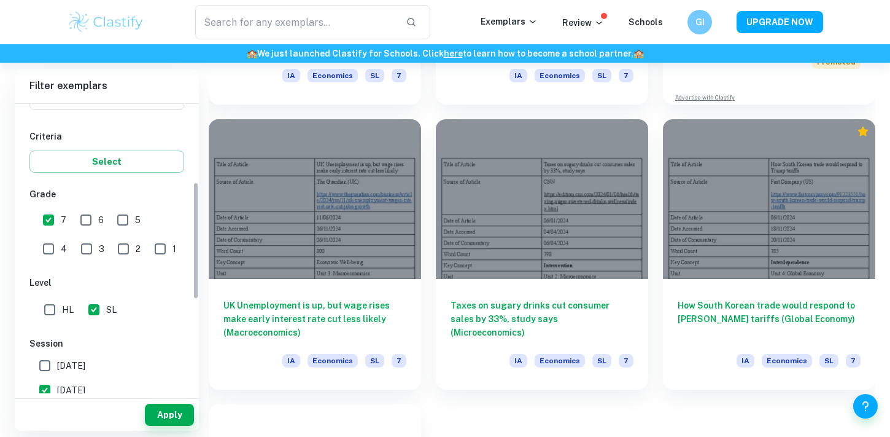
scroll to position [294, 0]
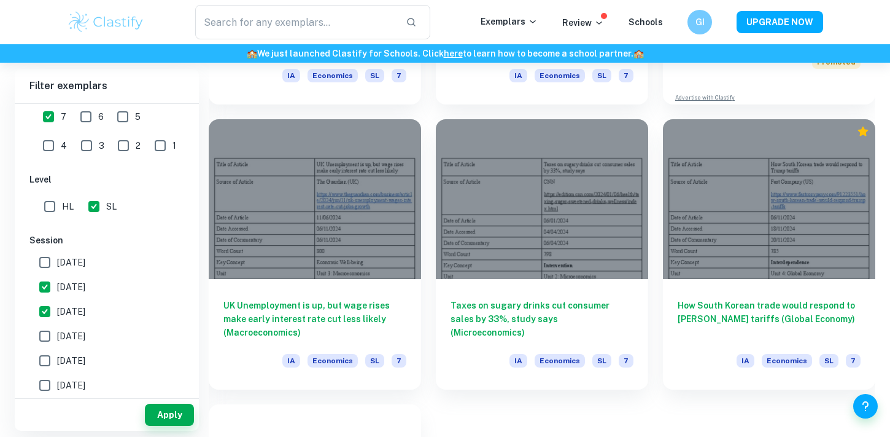
click at [47, 332] on input "[DATE]" at bounding box center [45, 336] width 25 height 25
checkbox input "true"
click at [166, 415] on button "Apply" at bounding box center [169, 414] width 49 height 22
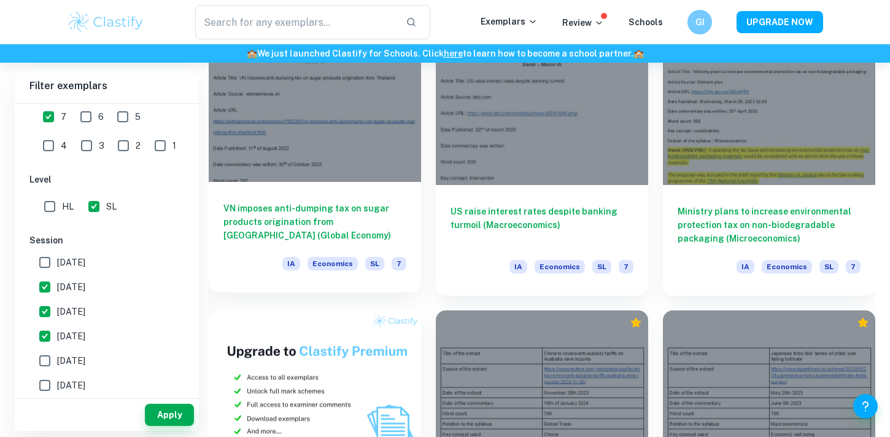
scroll to position [654, 0]
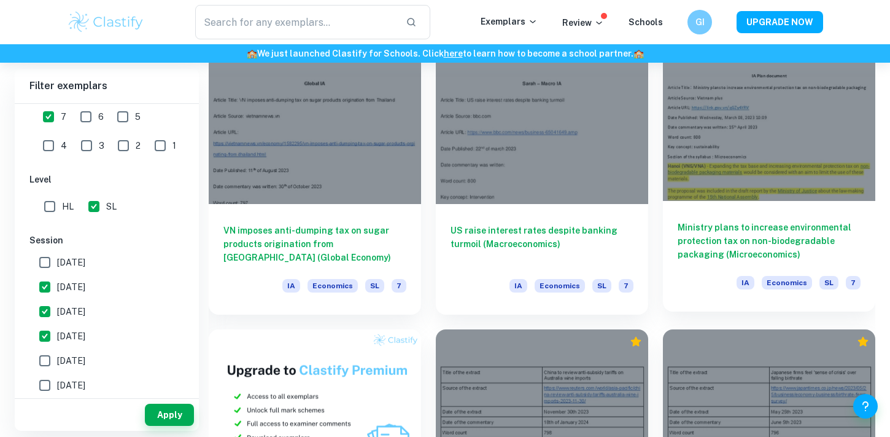
click at [827, 197] on div at bounding box center [769, 120] width 212 height 159
